Goal: Complete application form

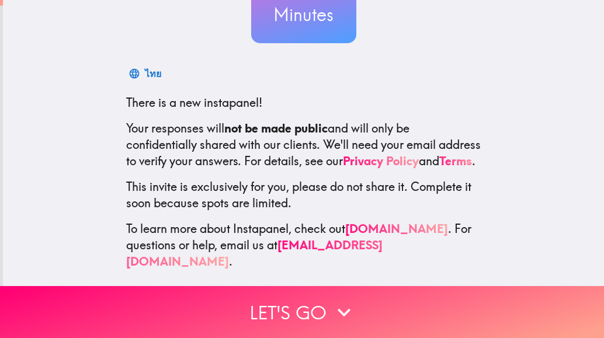
scroll to position [148, 0]
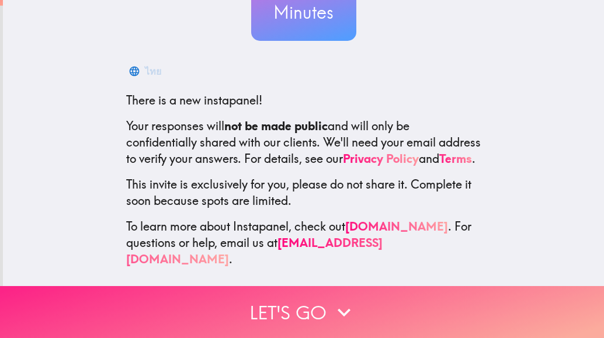
click at [313, 299] on button "Let's go" at bounding box center [302, 312] width 604 height 52
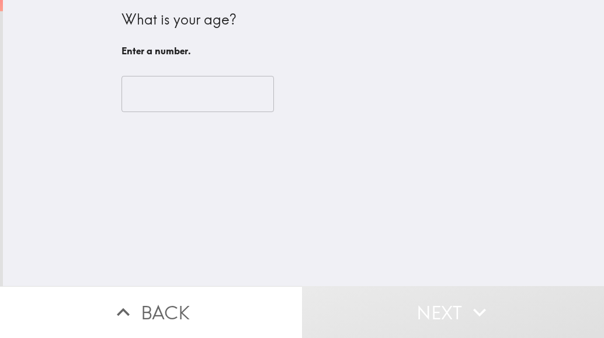
click at [204, 96] on input "number" at bounding box center [197, 94] width 152 height 36
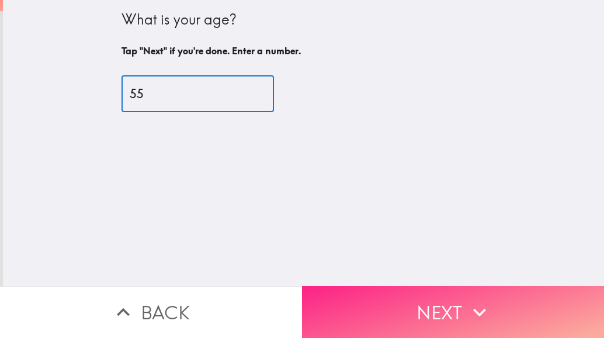
type input "55"
click at [420, 301] on button "Next" at bounding box center [453, 312] width 302 height 52
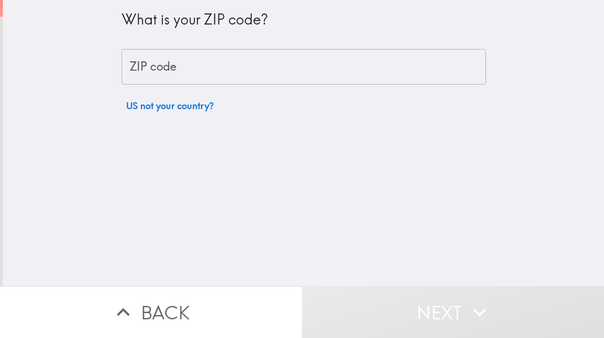
click at [170, 71] on input "ZIP code" at bounding box center [303, 67] width 364 height 36
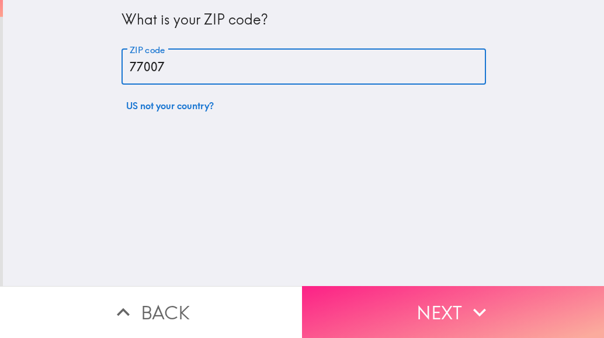
type input "77007"
click at [459, 305] on button "Next" at bounding box center [453, 312] width 302 height 52
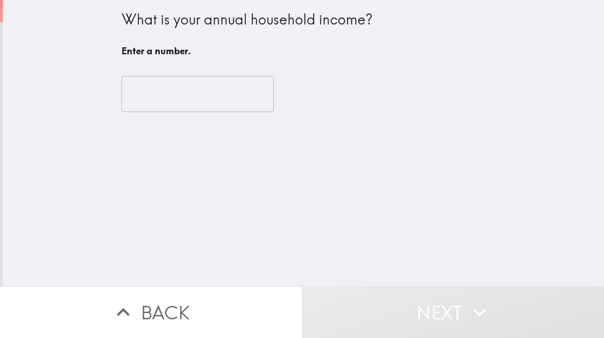
click at [224, 97] on input "number" at bounding box center [197, 94] width 152 height 36
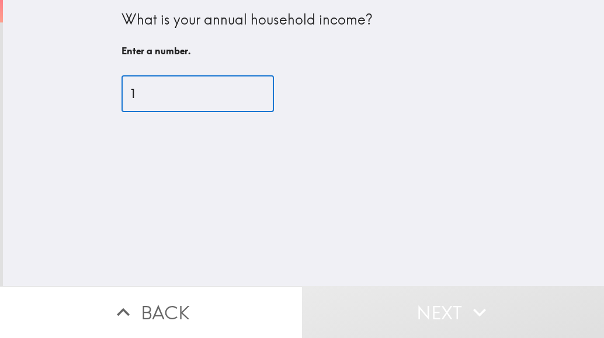
click at [241, 92] on input "1" at bounding box center [197, 94] width 152 height 36
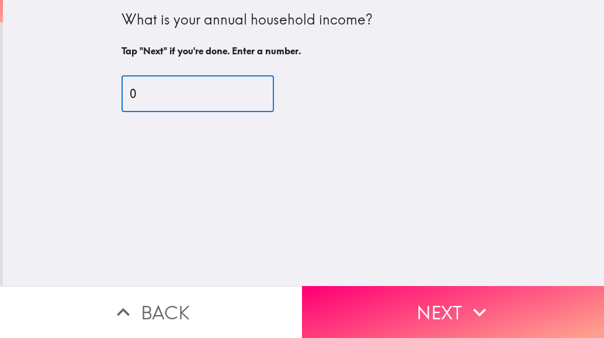
type input "0"
click at [240, 97] on input "0" at bounding box center [197, 94] width 152 height 36
click at [158, 97] on input "0" at bounding box center [197, 94] width 152 height 36
click at [127, 92] on input "0" at bounding box center [197, 94] width 152 height 36
type input "2"
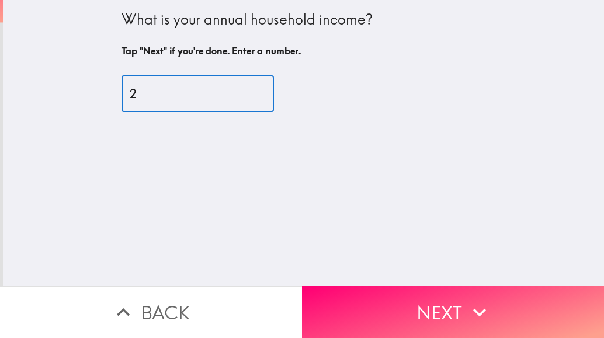
click at [408, 297] on button "Next" at bounding box center [453, 312] width 302 height 52
